Goal: Task Accomplishment & Management: Manage account settings

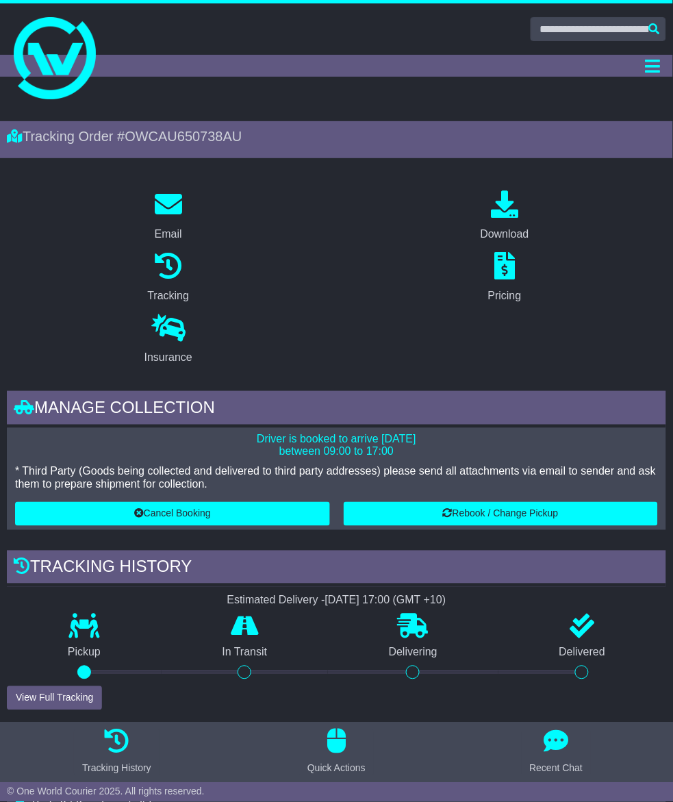
click at [0, 0] on link "Tracking" at bounding box center [0, 0] width 0 height 0
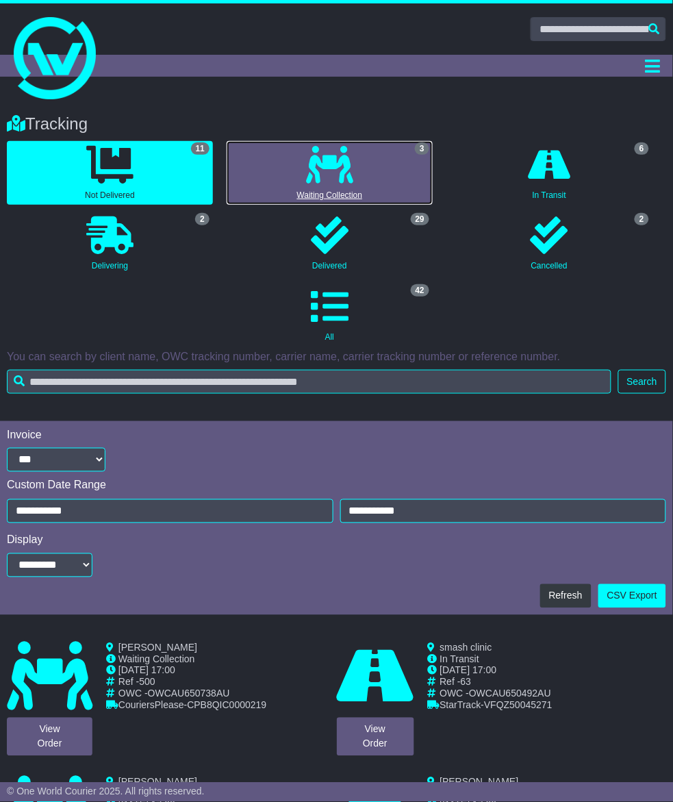
click at [306, 184] on icon at bounding box center [329, 165] width 47 height 38
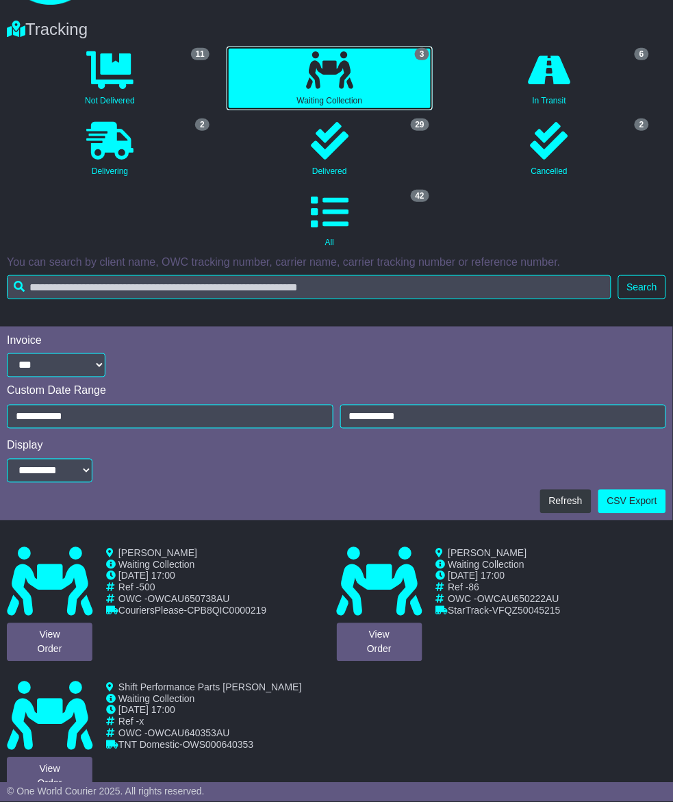
scroll to position [97, 0]
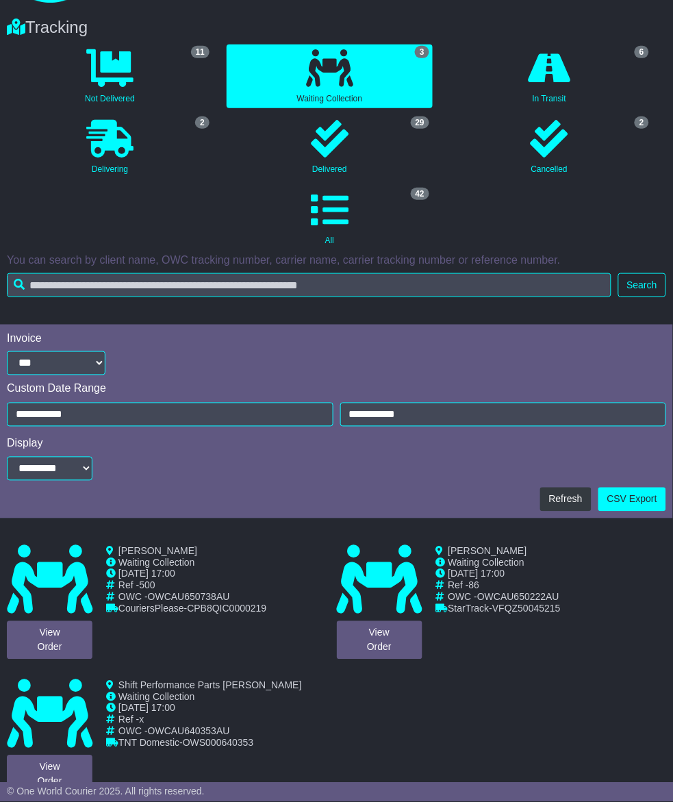
click at [0, 0] on link "View Order" at bounding box center [0, 0] width 0 height 0
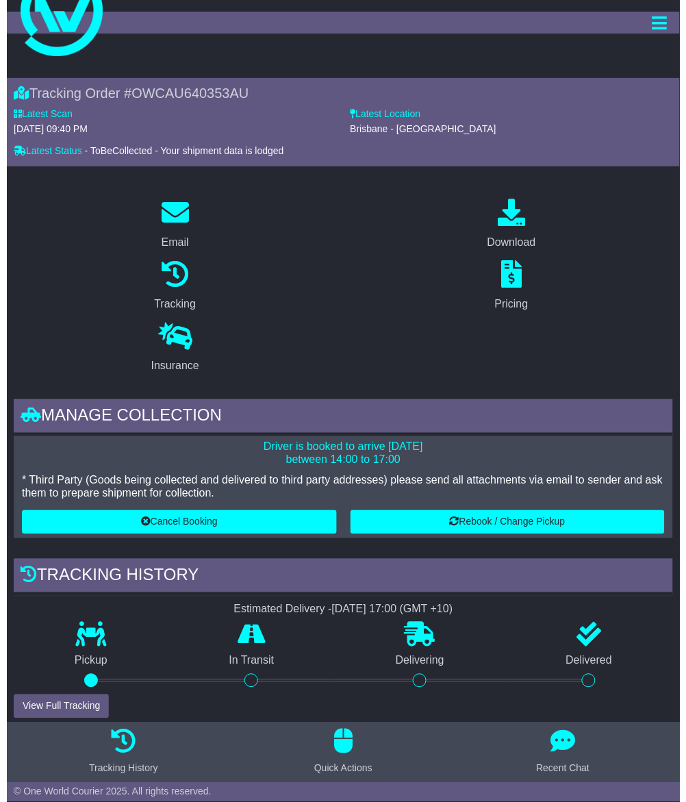
scroll to position [86, 0]
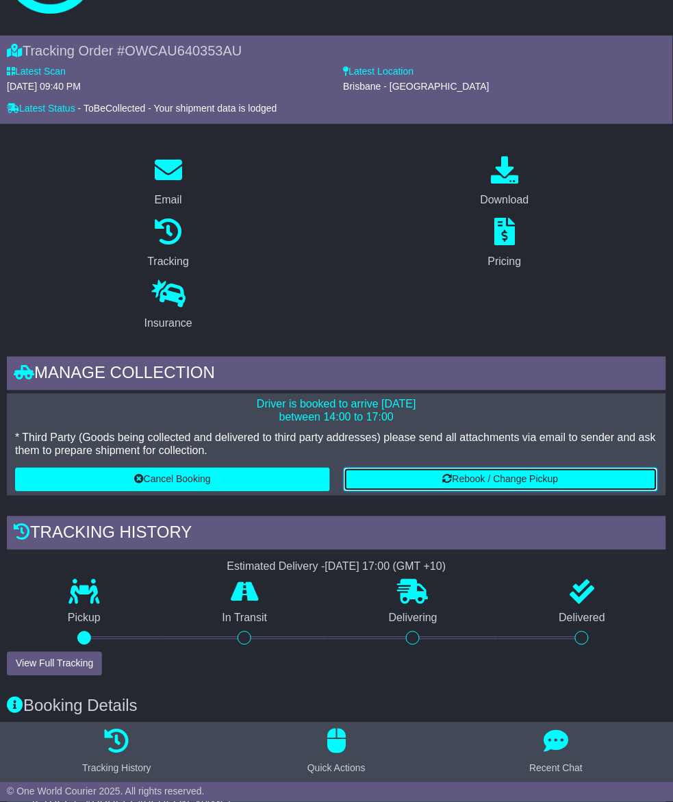
click at [344, 477] on button "Rebook / Change Pickup" at bounding box center [501, 480] width 315 height 24
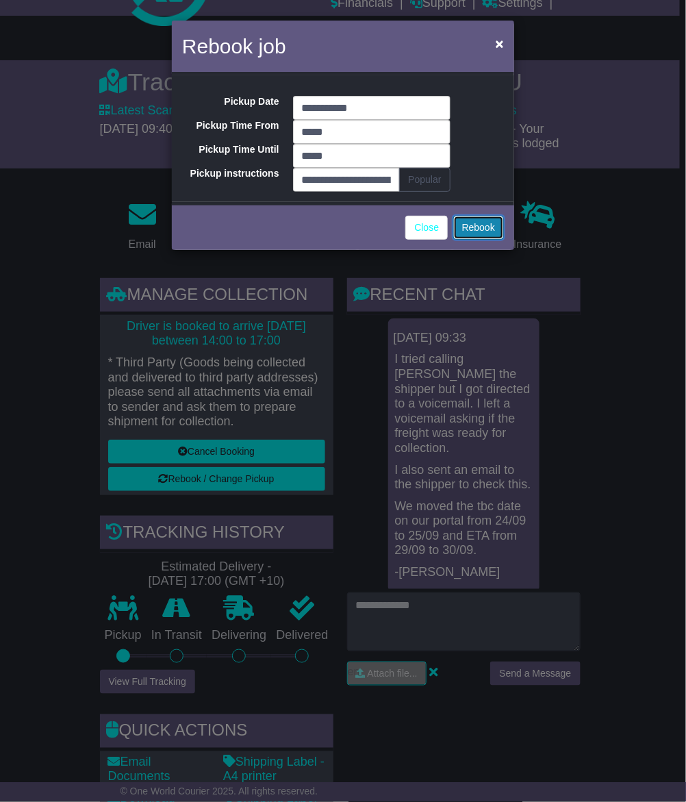
scroll to position [0, 0]
click at [481, 225] on button "Rebook" at bounding box center [478, 228] width 51 height 24
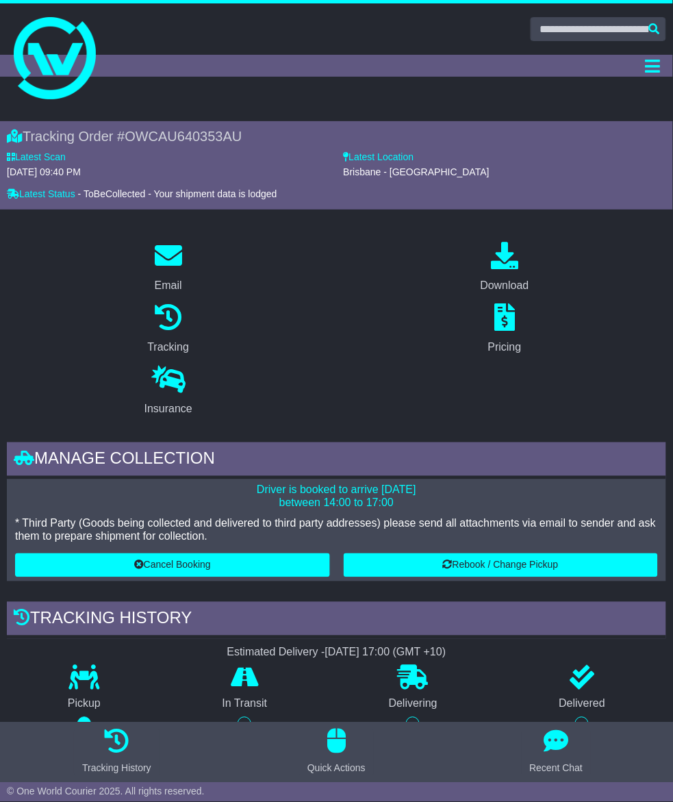
click at [0, 0] on link "Tracking" at bounding box center [0, 0] width 0 height 0
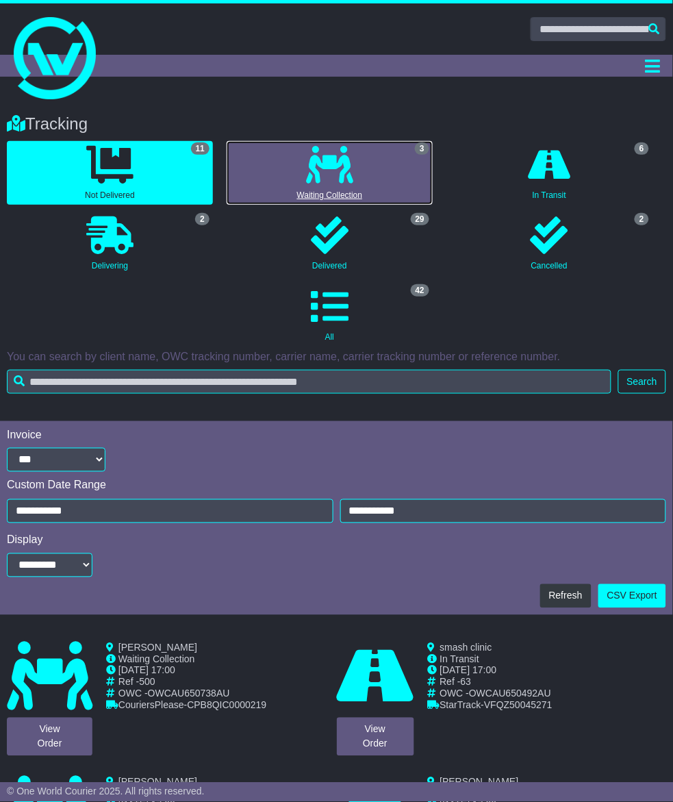
click at [283, 205] on link "3 Waiting Collection" at bounding box center [330, 173] width 206 height 64
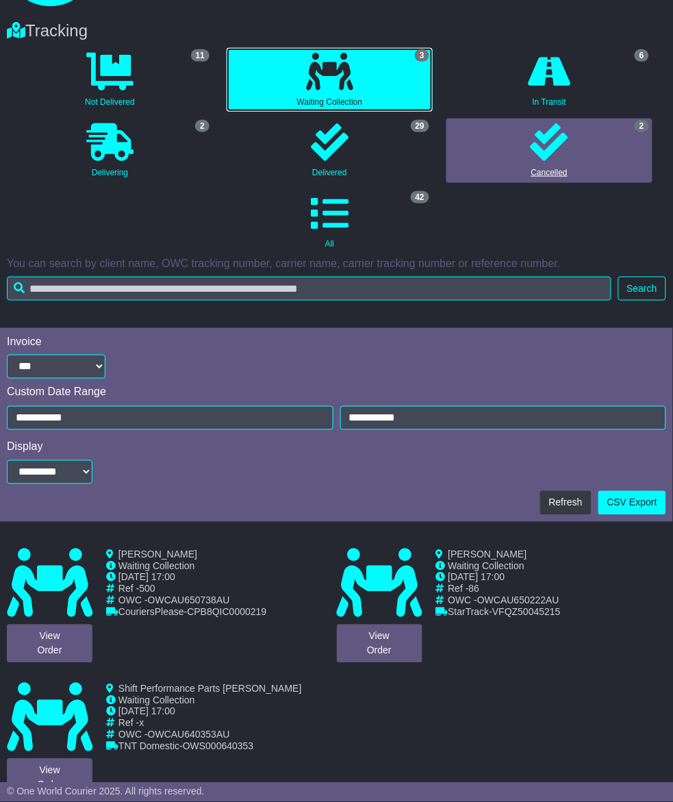
scroll to position [97, 0]
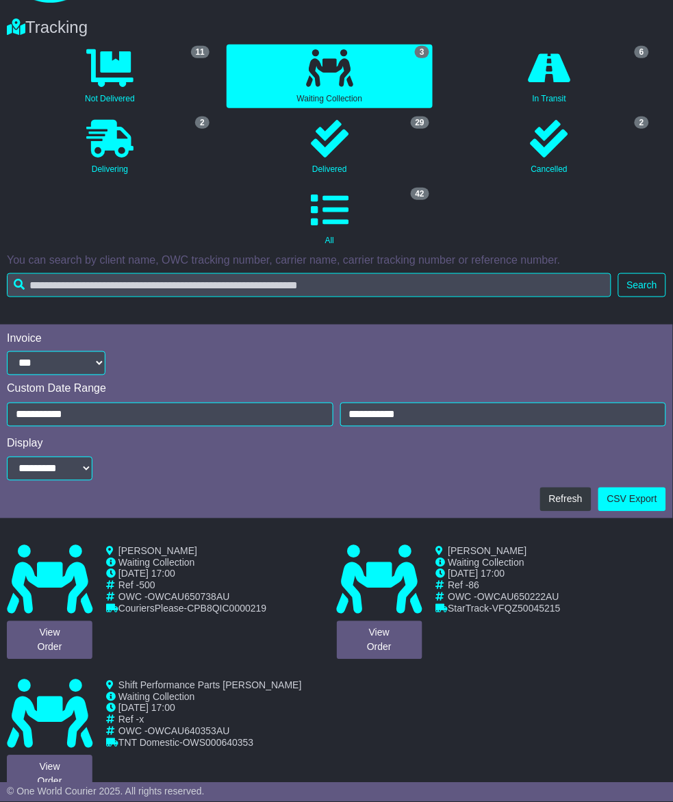
click at [0, 0] on link "View Order" at bounding box center [0, 0] width 0 height 0
